Goal: Use online tool/utility: Utilize a website feature to perform a specific function

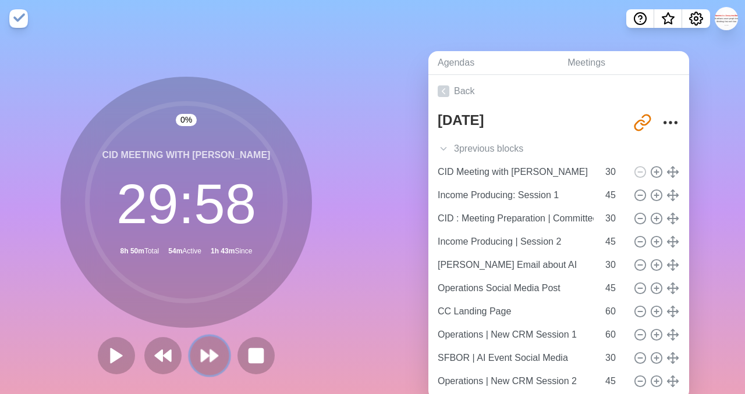
click at [208, 357] on polygon at bounding box center [205, 356] width 8 height 12
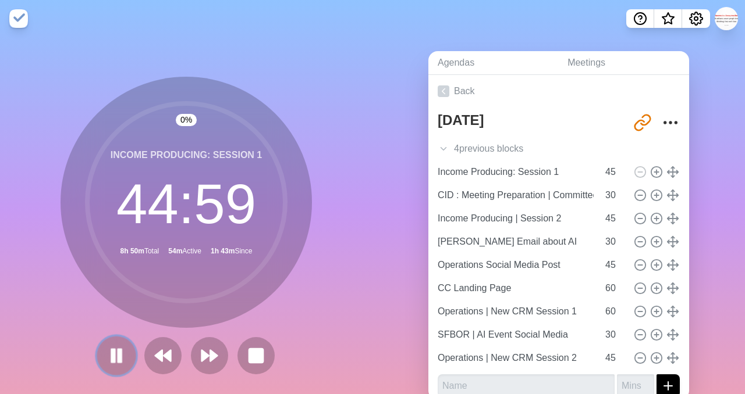
click at [122, 355] on icon at bounding box center [116, 356] width 20 height 20
click at [641, 195] on icon at bounding box center [639, 195] width 13 height 13
type input "Income Producing | Session 2"
type input "45"
type input "[PERSON_NAME] Email about AI"
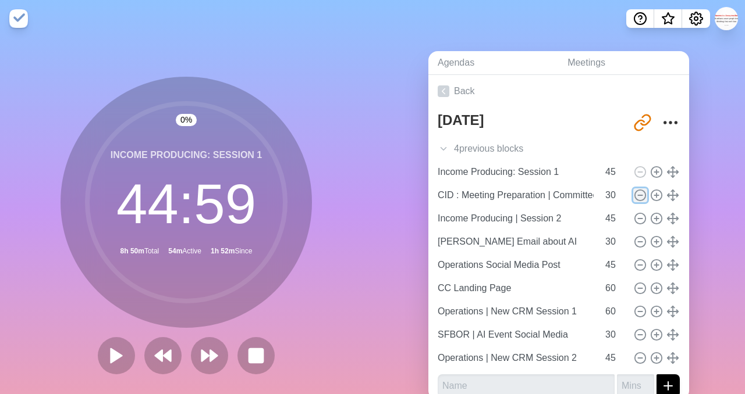
type input "30"
type input "Operations Social Media Post"
type input "45"
type input "CC Landing Page"
type input "60"
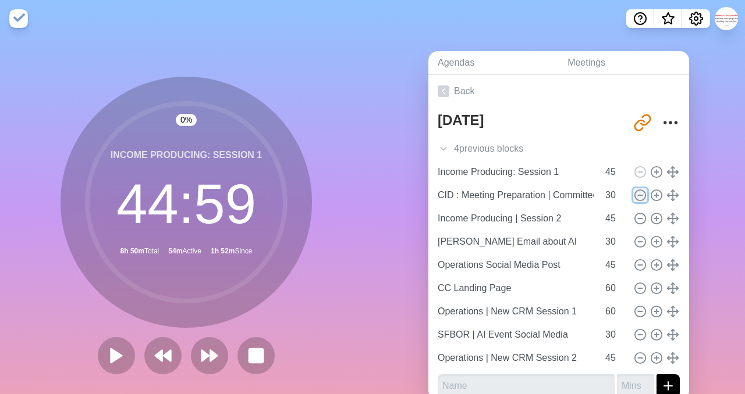
type input "Operations | New CRM Session 1"
type input "SFBOR | AI Event Social Media"
type input "30"
type input "Operations | New CRM Session 2"
type input "45"
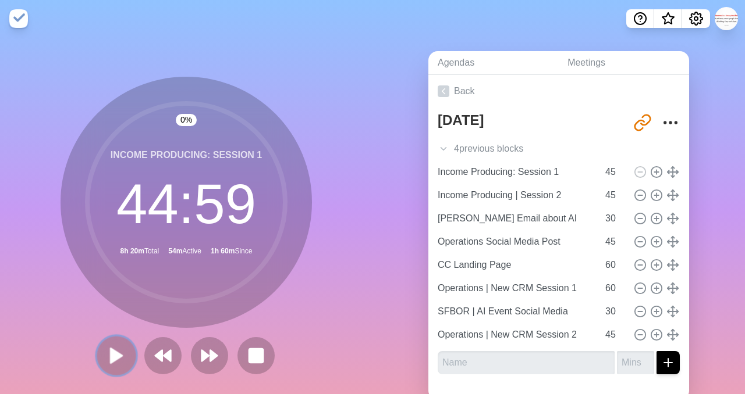
click at [113, 350] on polygon at bounding box center [117, 355] width 12 height 15
click at [113, 350] on rect at bounding box center [113, 356] width 3 height 12
click at [111, 355] on polygon at bounding box center [117, 355] width 12 height 15
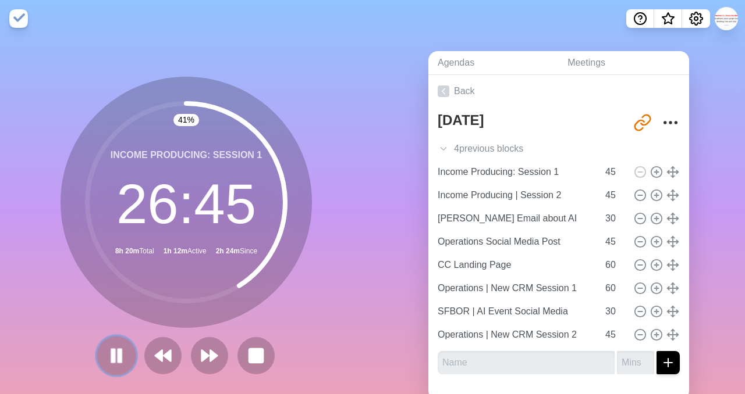
click at [118, 350] on rect at bounding box center [119, 356] width 3 height 13
